Goal: Information Seeking & Learning: Learn about a topic

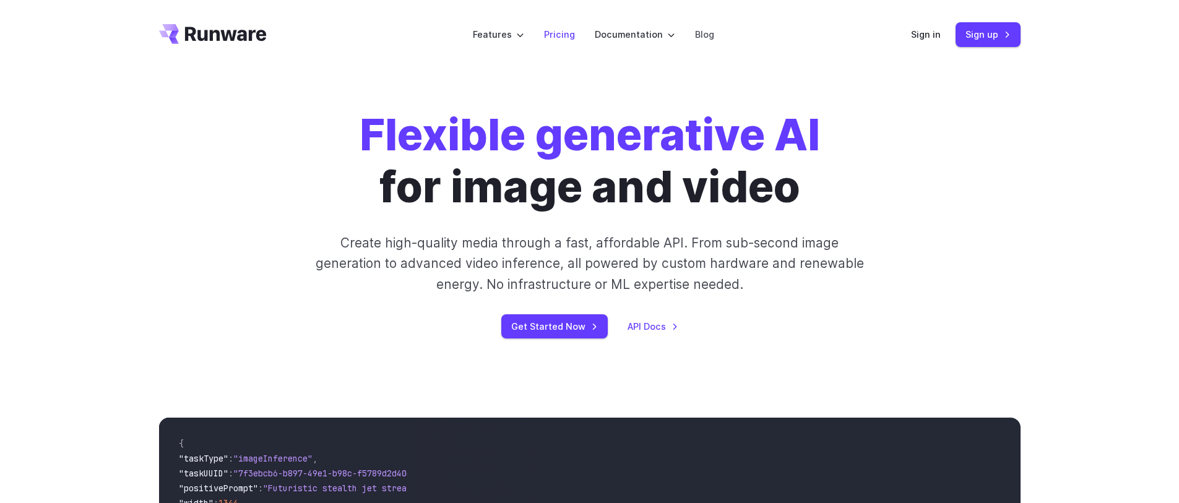
click at [567, 37] on link "Pricing" at bounding box center [559, 34] width 31 height 14
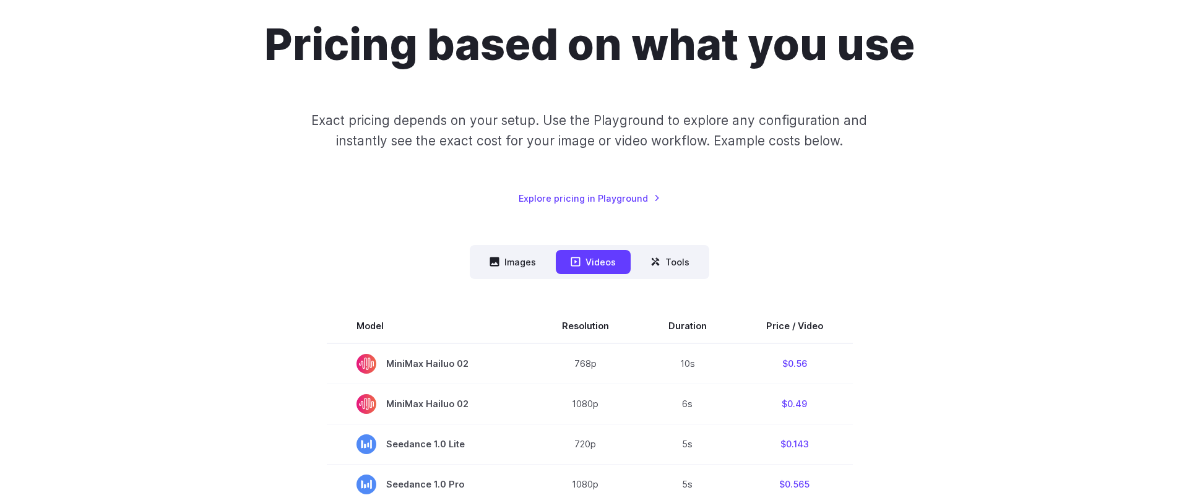
scroll to position [111, 0]
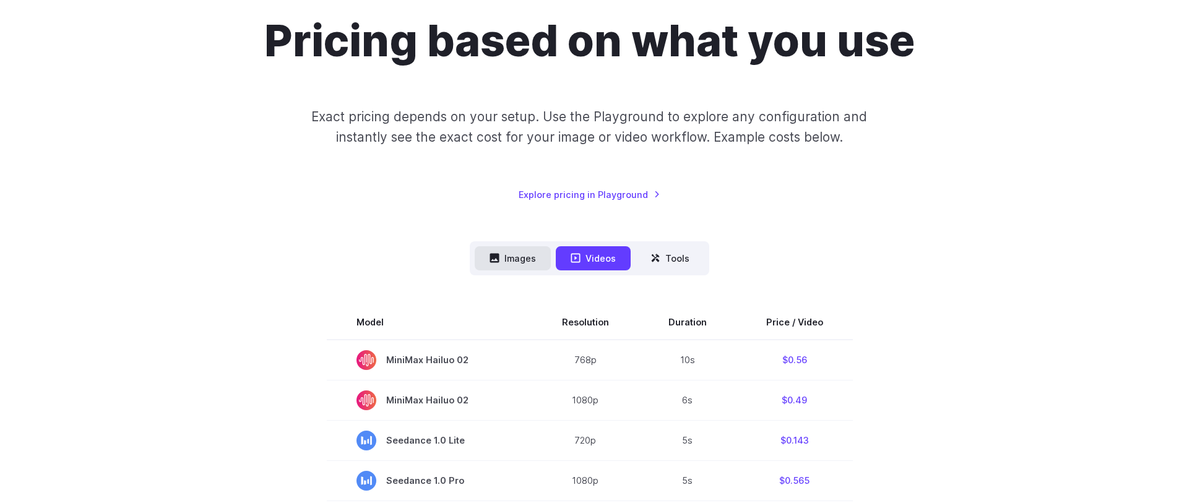
click at [513, 259] on button "Images" at bounding box center [513, 258] width 76 height 24
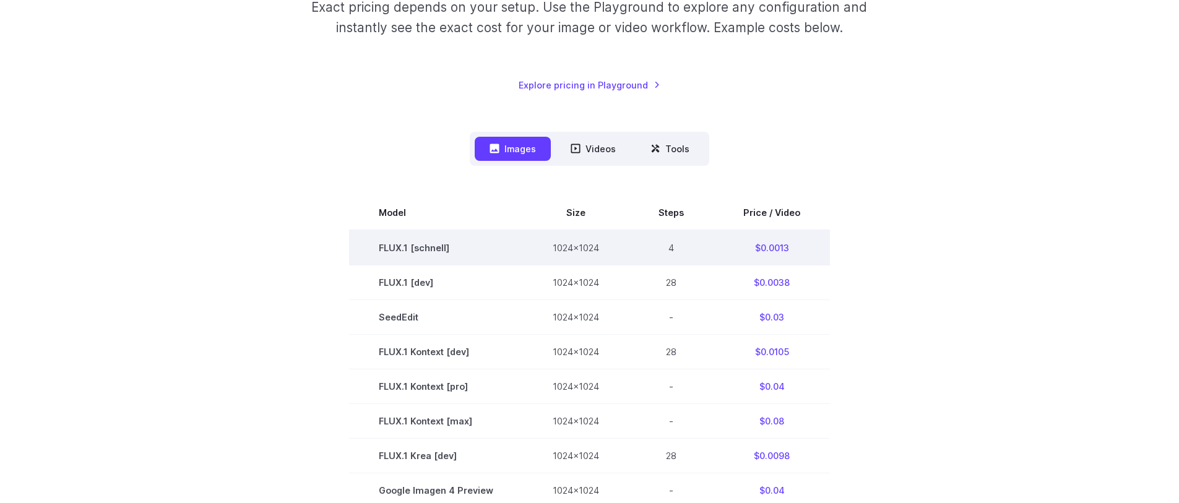
scroll to position [227, 0]
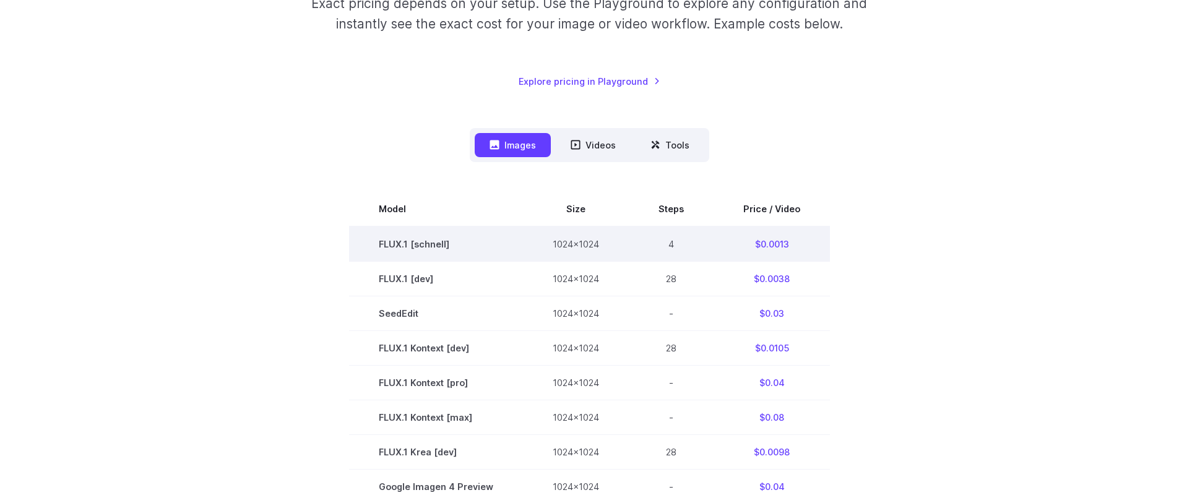
click at [666, 243] on td "4" at bounding box center [671, 243] width 85 height 35
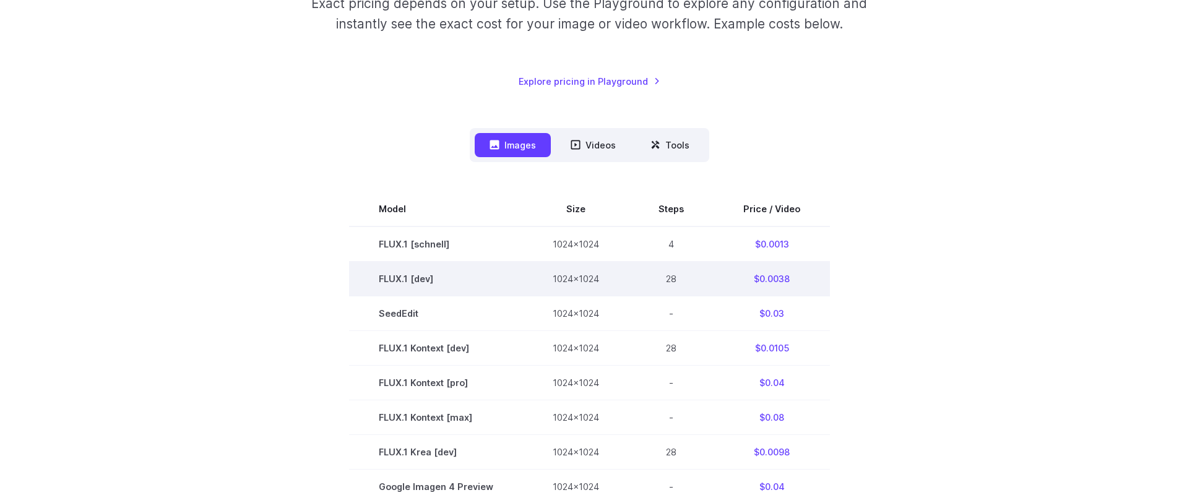
drag, startPoint x: 690, startPoint y: 277, endPoint x: 653, endPoint y: 266, distance: 38.2
click at [669, 272] on td "28" at bounding box center [671, 278] width 85 height 35
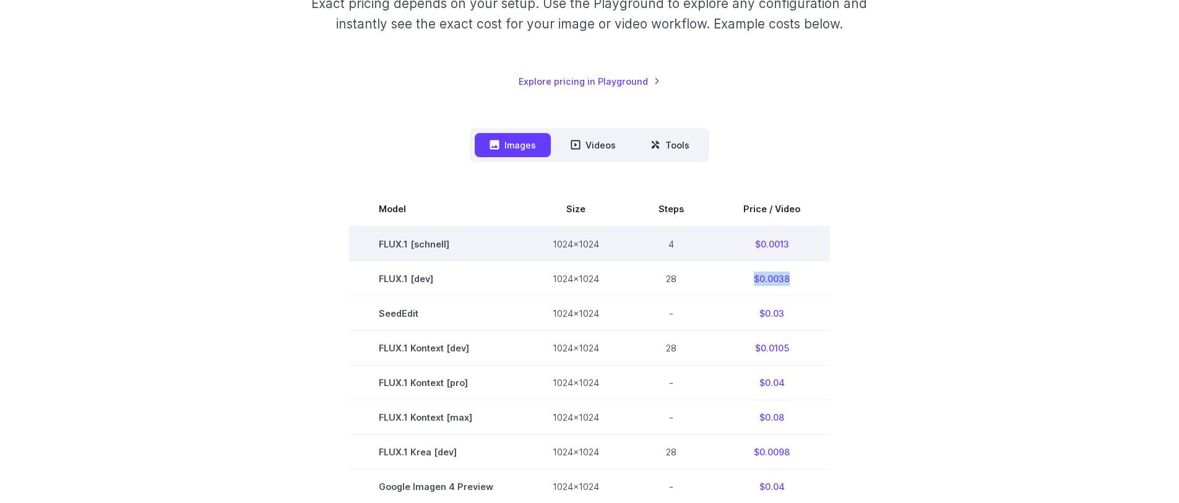
click at [742, 262] on td "$0.0038" at bounding box center [771, 278] width 116 height 35
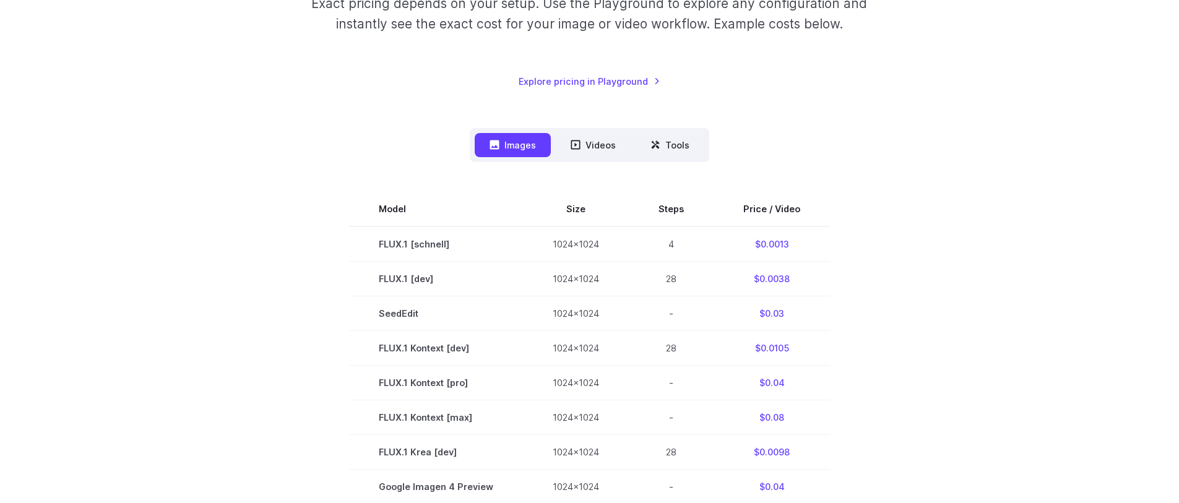
click at [731, 169] on div "Model Size Steps Price / Video FLUX.1 [schnell] 1024x1024 4 $0.0013 FLUX.1 [dev…" at bounding box center [589, 471] width 861 height 619
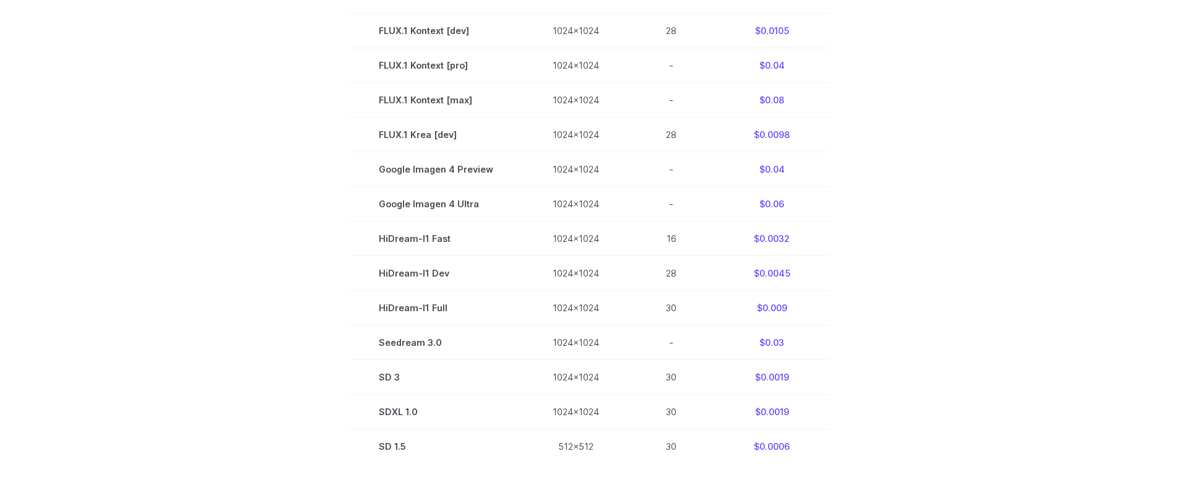
scroll to position [525, 0]
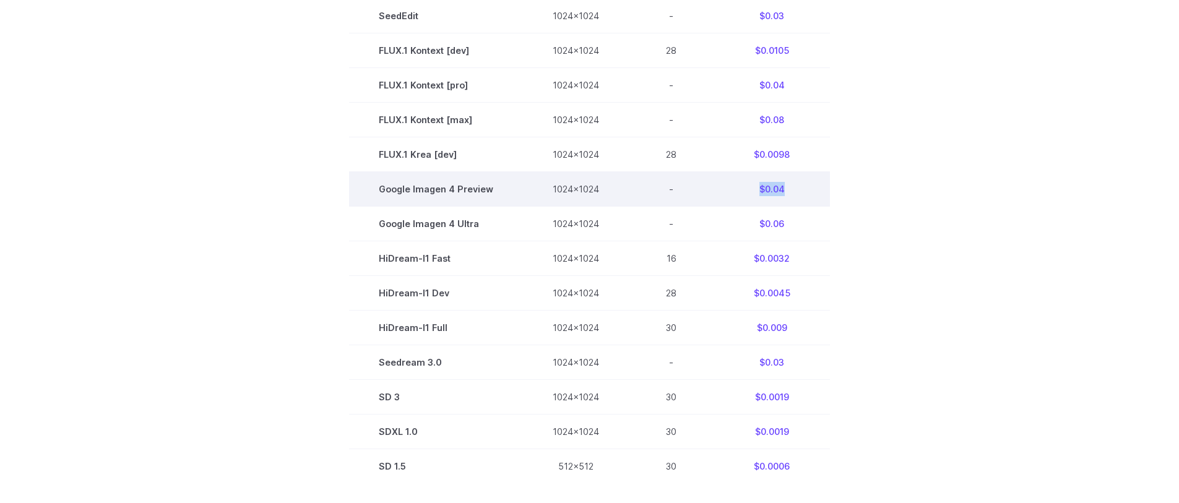
click at [687, 180] on tr "Google Imagen 4 Preview 1024x1024 - $0.04" at bounding box center [589, 189] width 481 height 35
click at [463, 189] on td "Google Imagen 4 Preview" at bounding box center [436, 189] width 174 height 35
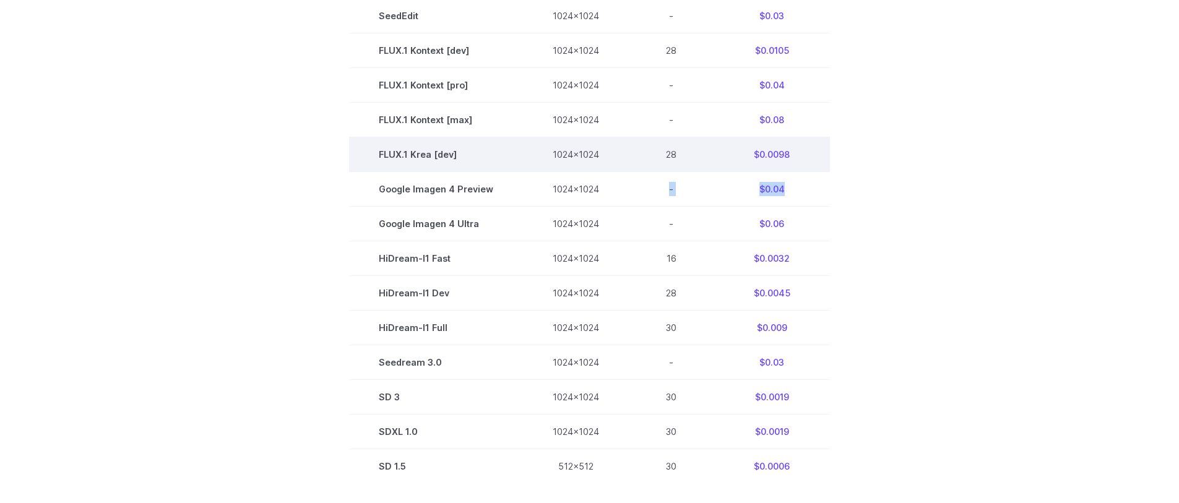
drag, startPoint x: 798, startPoint y: 194, endPoint x: 540, endPoint y: 160, distance: 260.3
click at [669, 177] on tr "Google Imagen 4 Preview 1024x1024 - $0.04" at bounding box center [589, 189] width 481 height 35
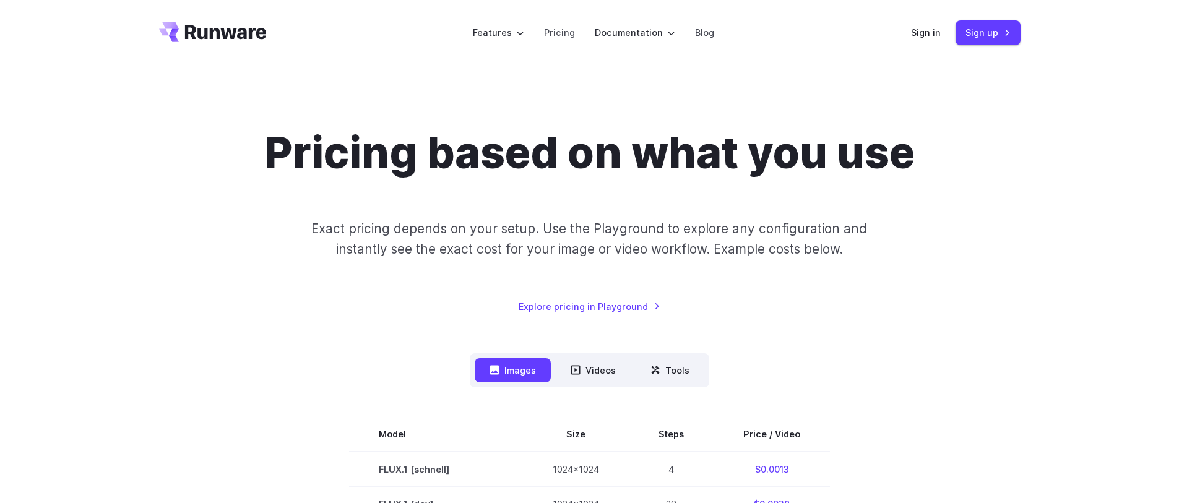
scroll to position [0, 0]
